Goal: Task Accomplishment & Management: Complete application form

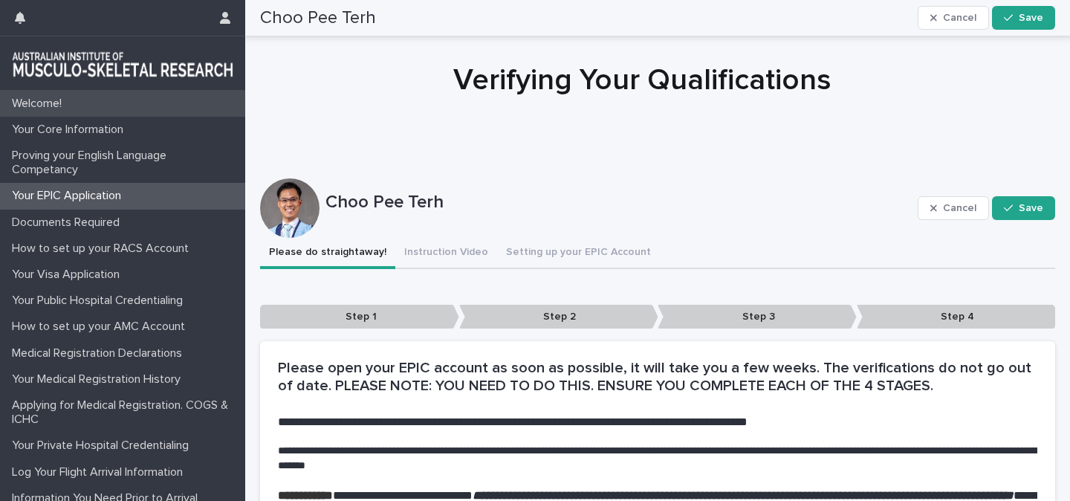
scroll to position [287, 0]
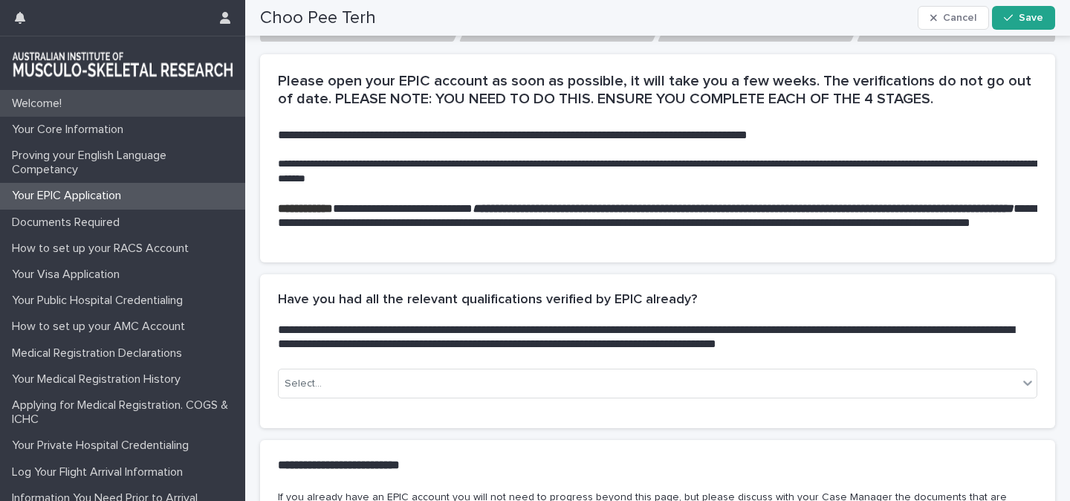
click at [80, 101] on div "Welcome!" at bounding box center [122, 104] width 245 height 26
